Goal: Task Accomplishment & Management: Complete application form

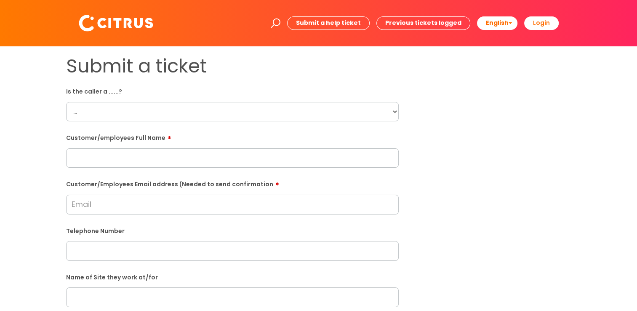
click at [146, 105] on select "... Citrus Customer Citrus Employee [DEMOGRAPHIC_DATA] Supplier" at bounding box center [232, 111] width 333 height 19
select select "Citrus Employee"
click at [66, 102] on select "... Citrus Customer Citrus Employee Contractor Supplier" at bounding box center [232, 111] width 333 height 19
click at [129, 160] on input "text" at bounding box center [232, 157] width 333 height 19
type input "Luke Watson"
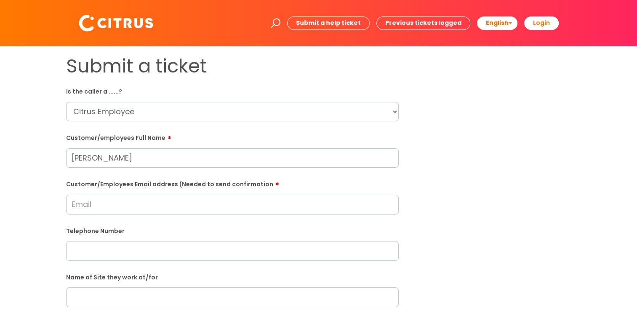
click at [121, 207] on input "Customer/Employees Email address (Needed to send confirmation" at bounding box center [232, 204] width 333 height 19
type input "Baisingstoke3939@gmail.com"
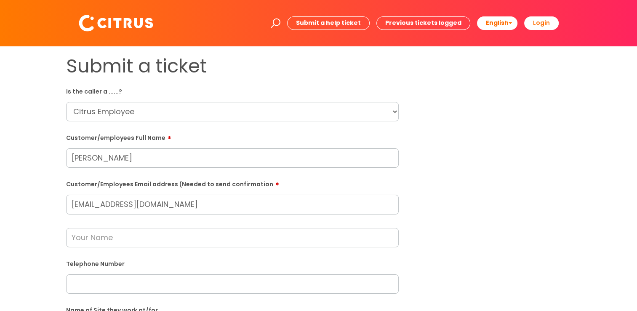
click at [147, 275] on input "text" at bounding box center [232, 283] width 333 height 19
paste input "07304048948"
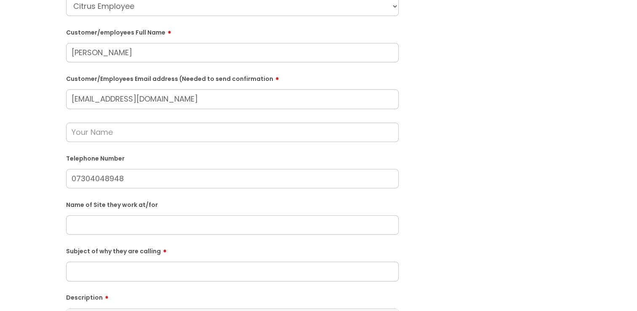
scroll to position [155, 0]
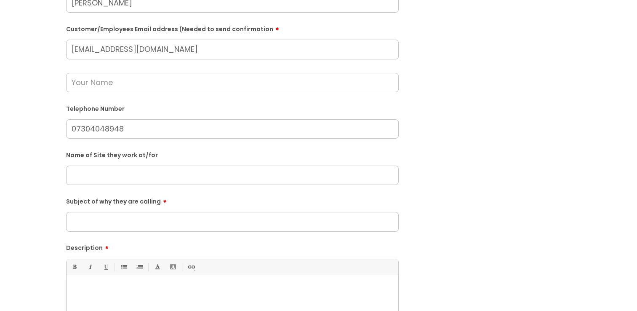
type input "07304048948"
click at [189, 181] on input "text" at bounding box center [232, 174] width 333 height 19
click at [111, 176] on input "The Havester, Stoke" at bounding box center [232, 174] width 333 height 19
drag, startPoint x: 111, startPoint y: 176, endPoint x: 107, endPoint y: 173, distance: 4.8
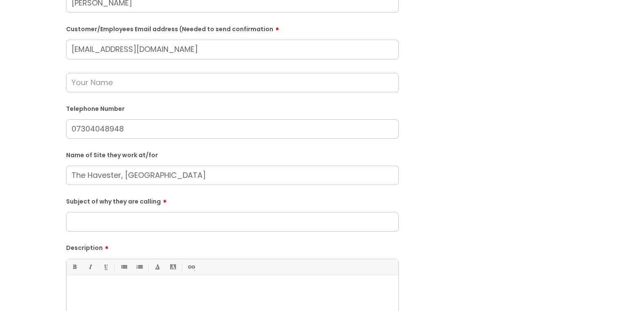
click at [107, 173] on input "The Havester, Stoke" at bounding box center [232, 174] width 333 height 19
click at [134, 177] on input "The Harvester, Stoke" at bounding box center [232, 174] width 333 height 19
type input "The Harvester, Basingstoke"
click at [128, 226] on input "Subject of why they are calling" at bounding box center [232, 221] width 333 height 19
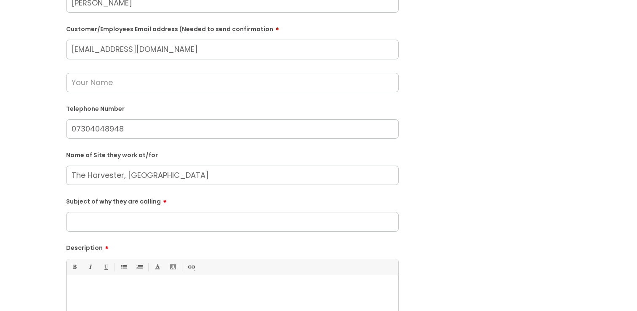
click at [130, 225] on input "Subject of why they are calling" at bounding box center [232, 221] width 333 height 19
type input "Keys for tomorrow"
click at [123, 296] on div at bounding box center [233, 308] width 332 height 58
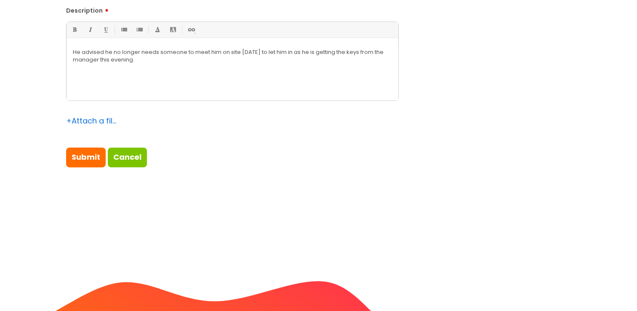
scroll to position [411, 0]
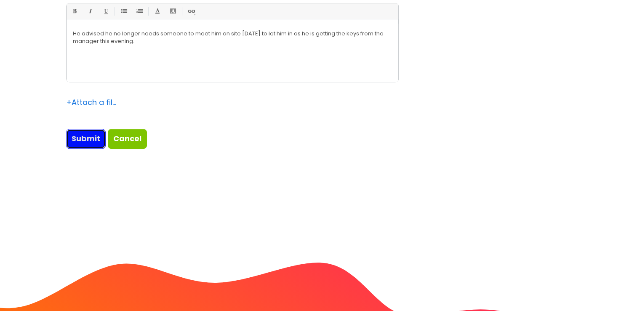
click at [85, 139] on input "Submit" at bounding box center [86, 138] width 40 height 19
type input "Please Wait..."
